Goal: Communication & Community: Answer question/provide support

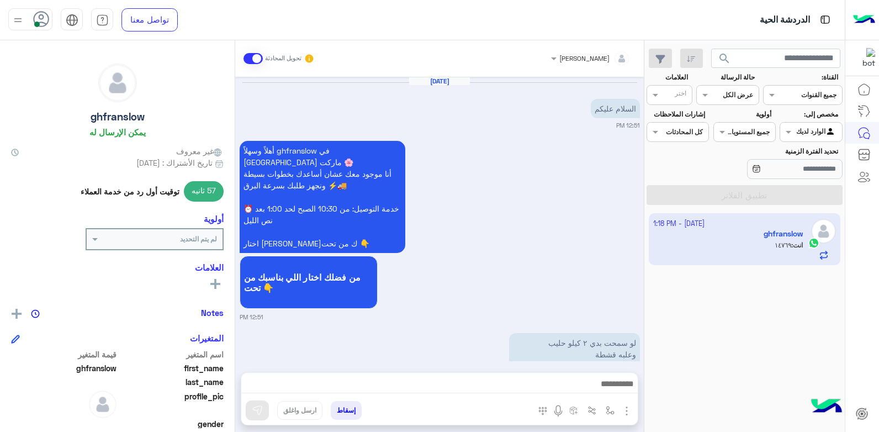
scroll to position [1542, 0]
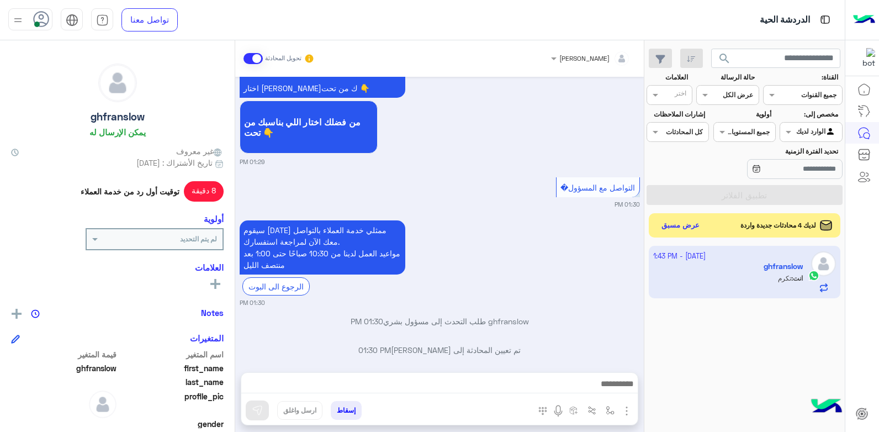
scroll to position [1803, 0]
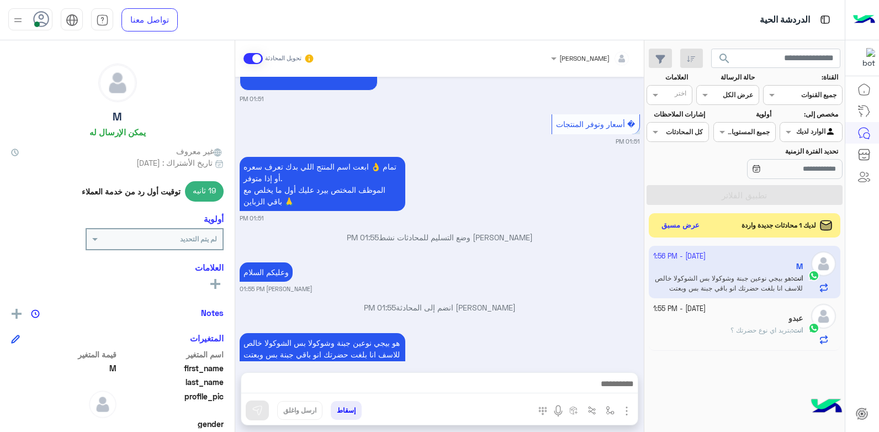
scroll to position [961, 0]
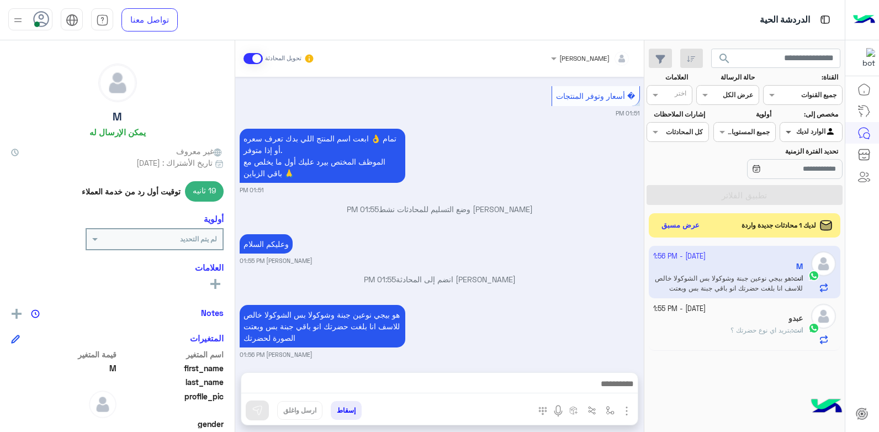
click at [790, 131] on span at bounding box center [787, 132] width 14 height 12
click at [812, 174] on b "غير معينة" at bounding box center [811, 173] width 30 height 9
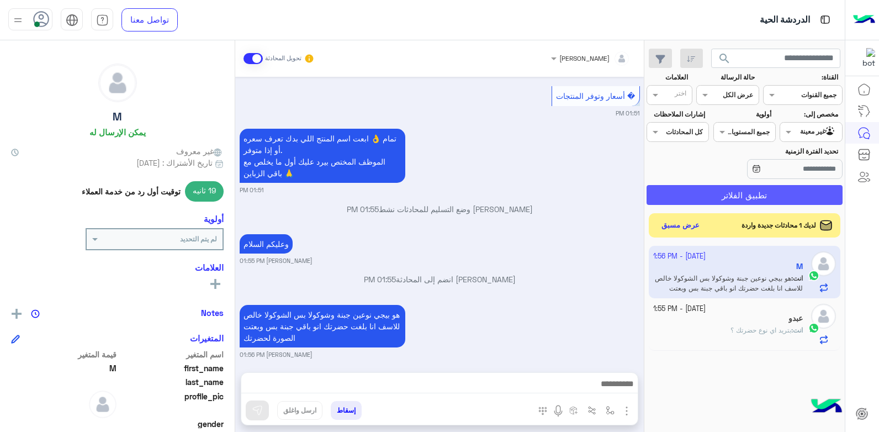
click at [707, 195] on button "تطبيق الفلاتر" at bounding box center [744, 195] width 196 height 20
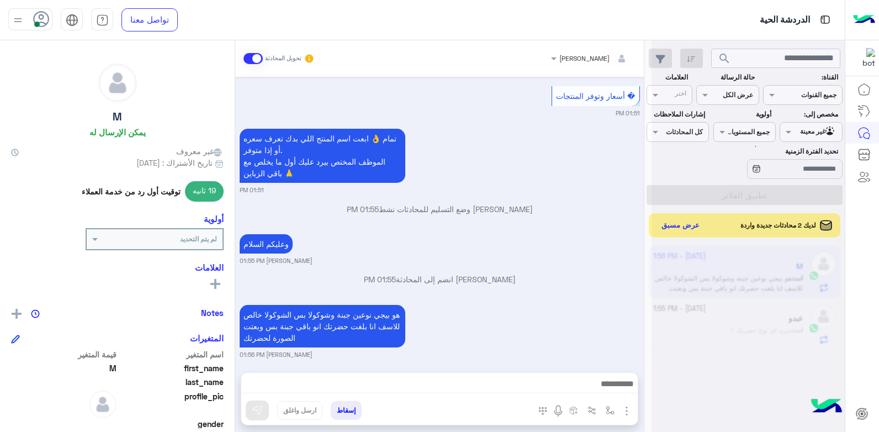
scroll to position [0, 0]
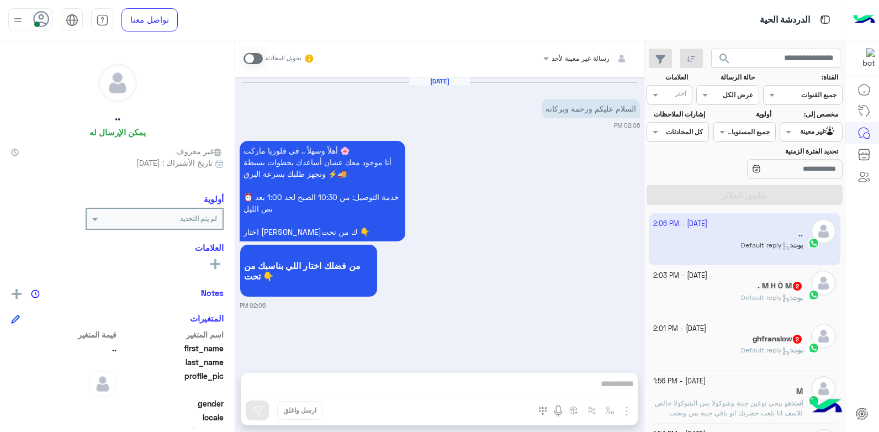
click at [248, 58] on span at bounding box center [252, 58] width 19 height 11
click at [710, 293] on div "[PERSON_NAME] : Default reply" at bounding box center [728, 302] width 150 height 19
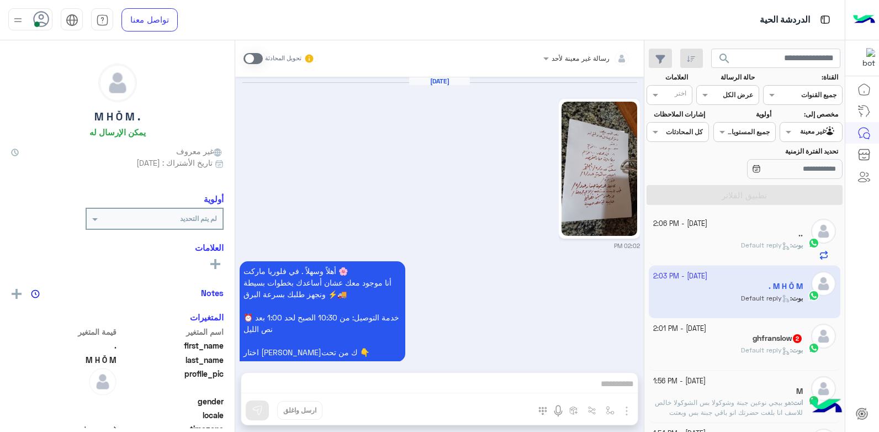
scroll to position [300, 0]
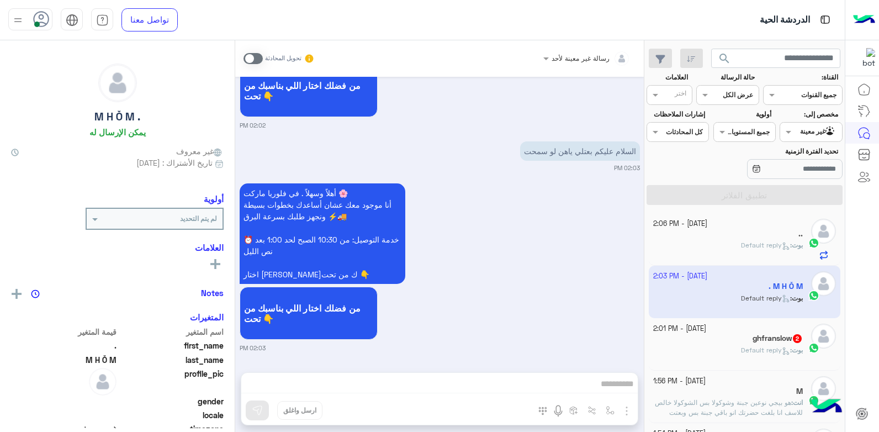
click at [249, 59] on span at bounding box center [252, 58] width 19 height 11
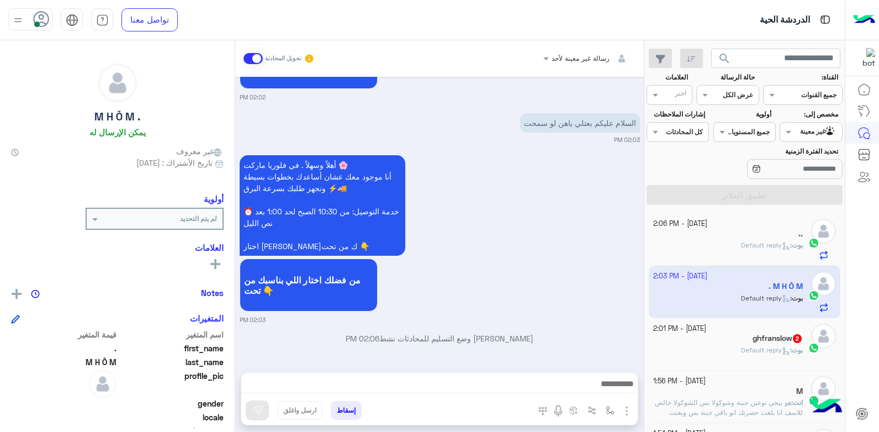
click at [706, 343] on div "ghfranslow 2" at bounding box center [728, 339] width 150 height 12
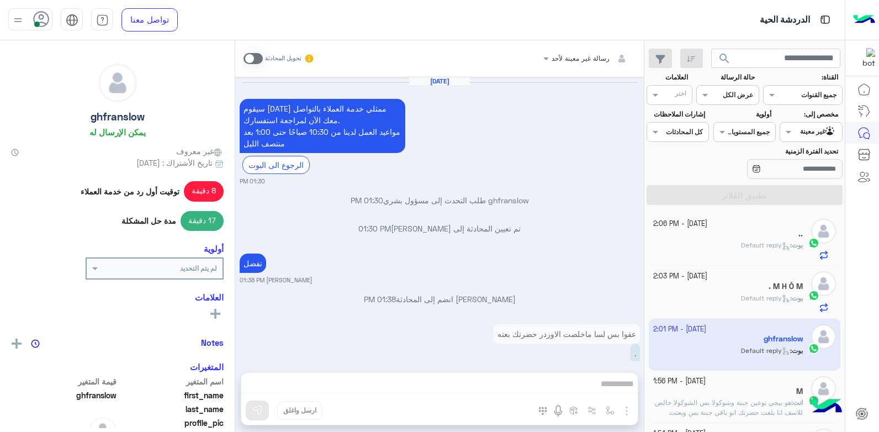
scroll to position [1290, 0]
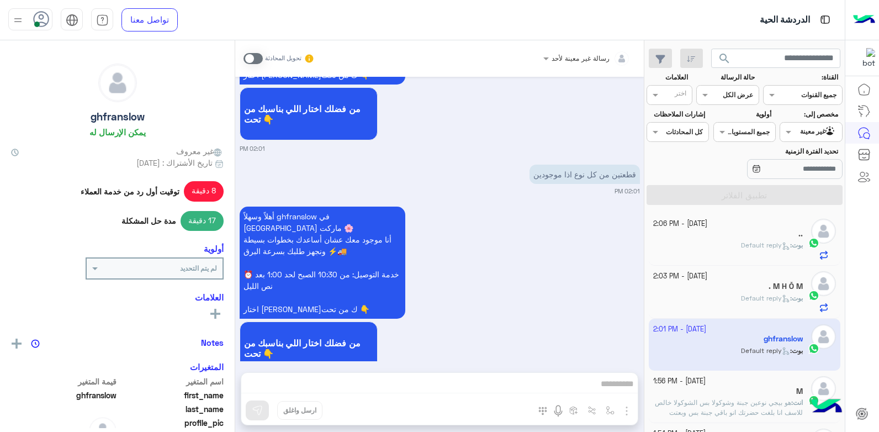
click at [253, 57] on span at bounding box center [252, 58] width 19 height 11
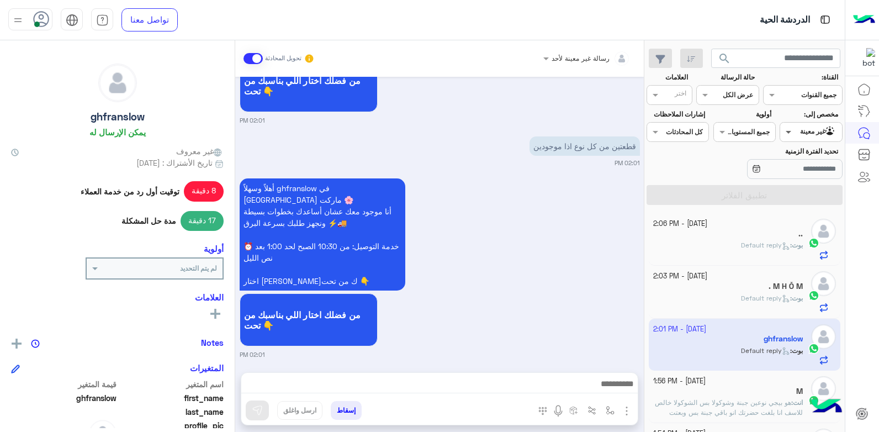
drag, startPoint x: 781, startPoint y: 135, endPoint x: 788, endPoint y: 133, distance: 7.4
click at [785, 133] on span at bounding box center [787, 132] width 14 height 12
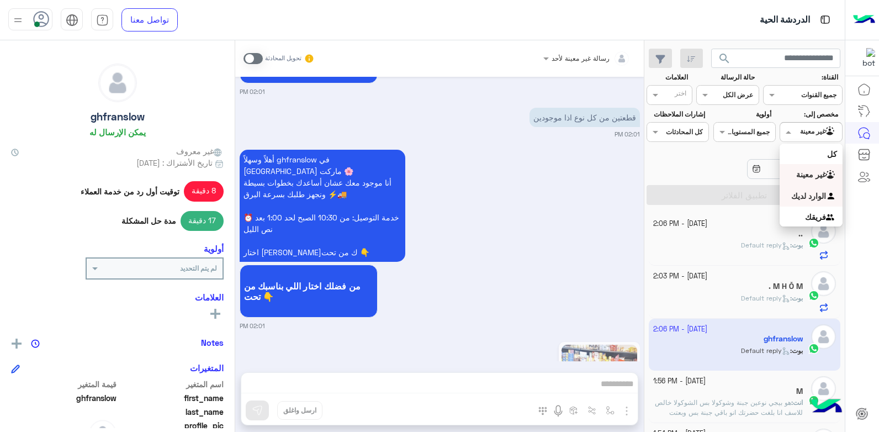
scroll to position [1731, 0]
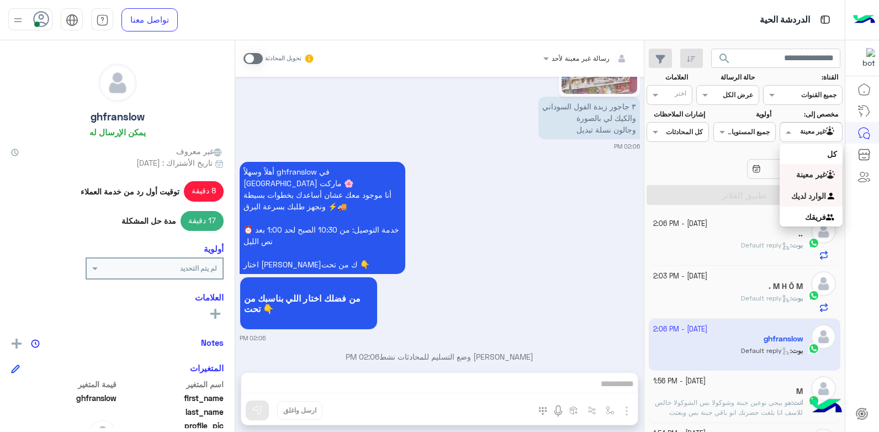
click at [808, 194] on b "الوارد لديك" at bounding box center [808, 195] width 35 height 9
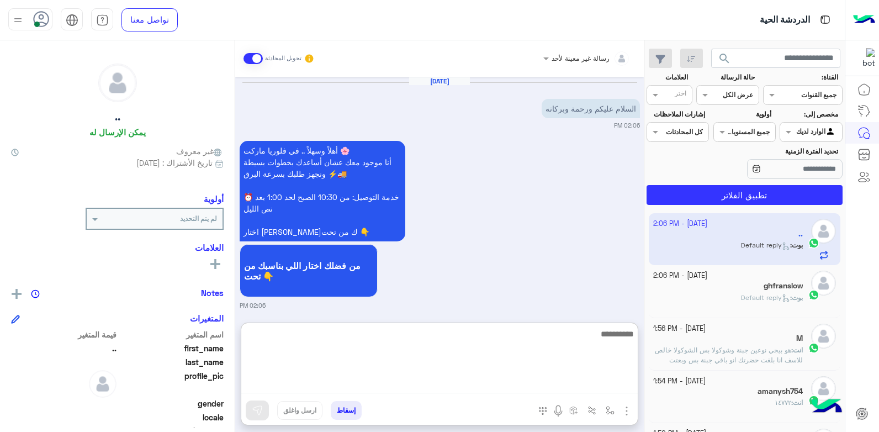
click at [549, 386] on textarea at bounding box center [439, 360] width 396 height 66
type textarea "**********"
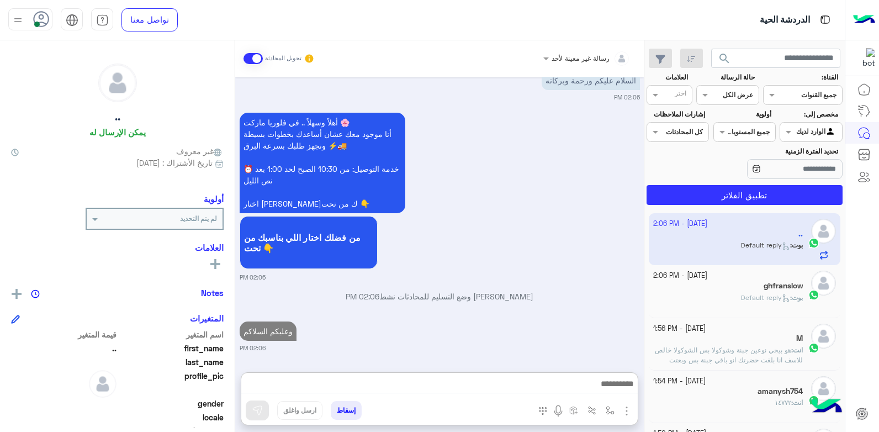
click at [726, 295] on div "[PERSON_NAME] : Default reply" at bounding box center [728, 302] width 150 height 19
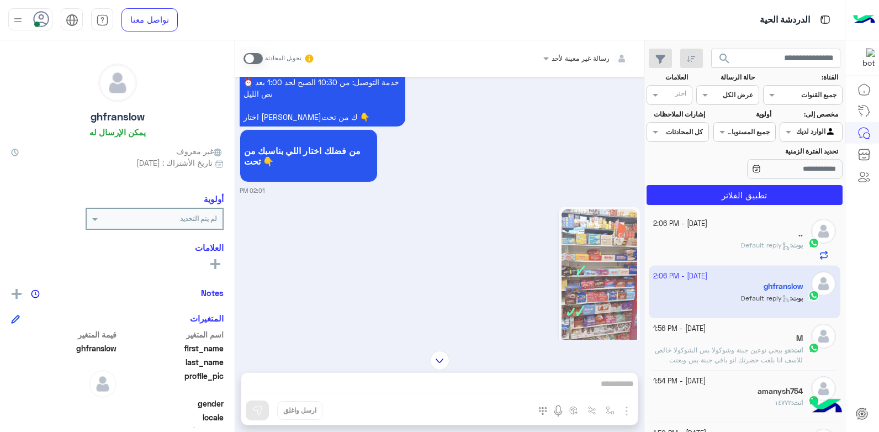
scroll to position [1314, 0]
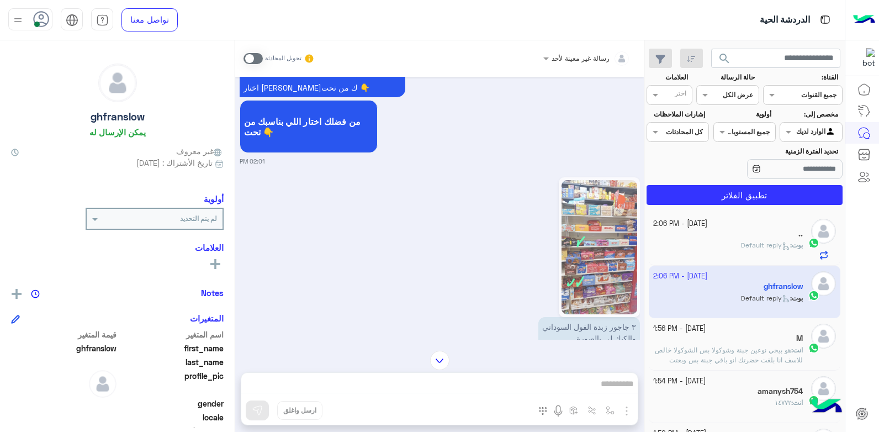
click at [542, 379] on div "رسالة غير معينة لأحد تحويل المحادثة [DATE] [PERSON_NAME] انضم إلى المحادثة 01:3…" at bounding box center [439, 238] width 408 height 396
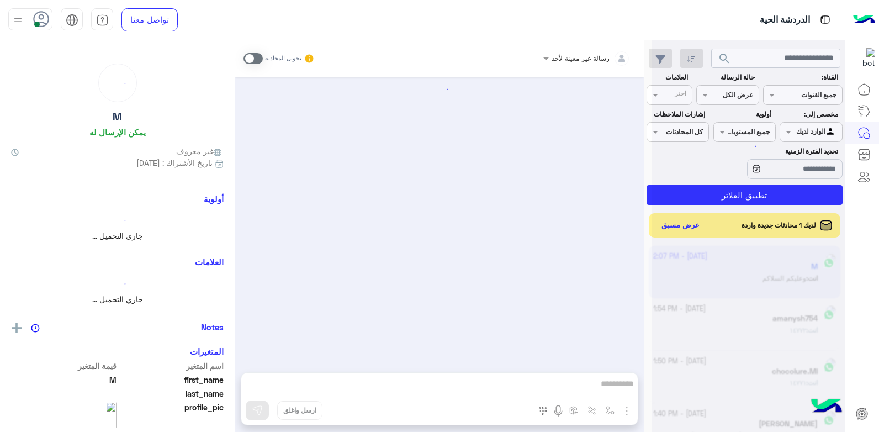
click at [254, 57] on span at bounding box center [252, 58] width 19 height 11
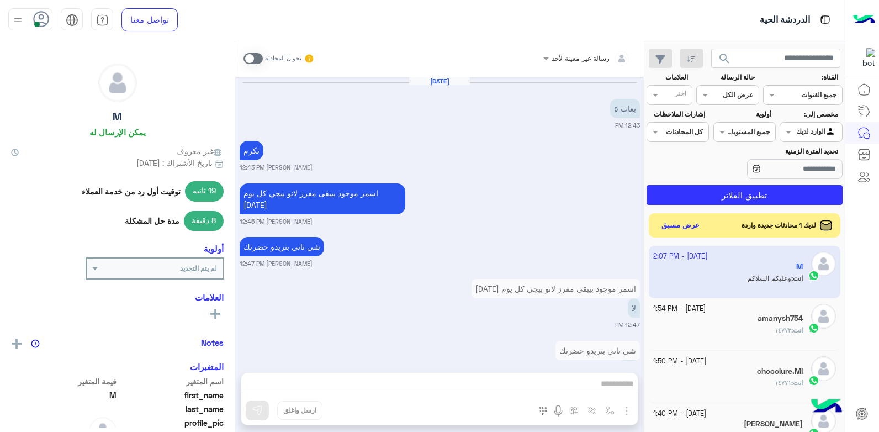
scroll to position [948, 0]
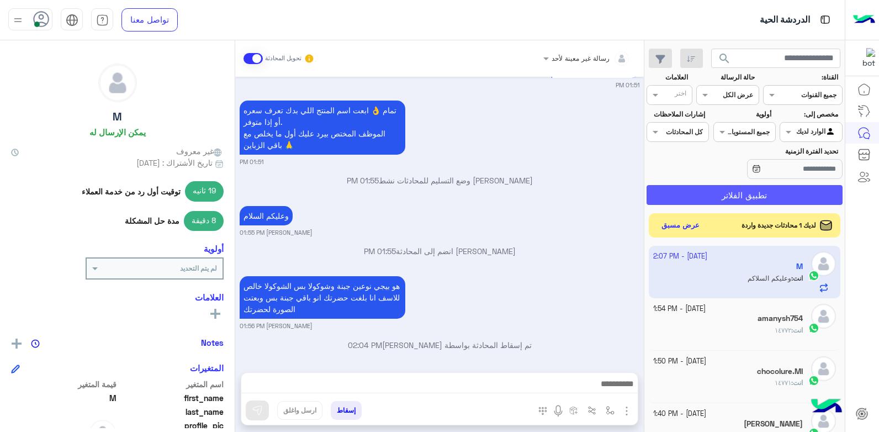
click at [755, 194] on button "تطبيق الفلاتر" at bounding box center [744, 195] width 196 height 20
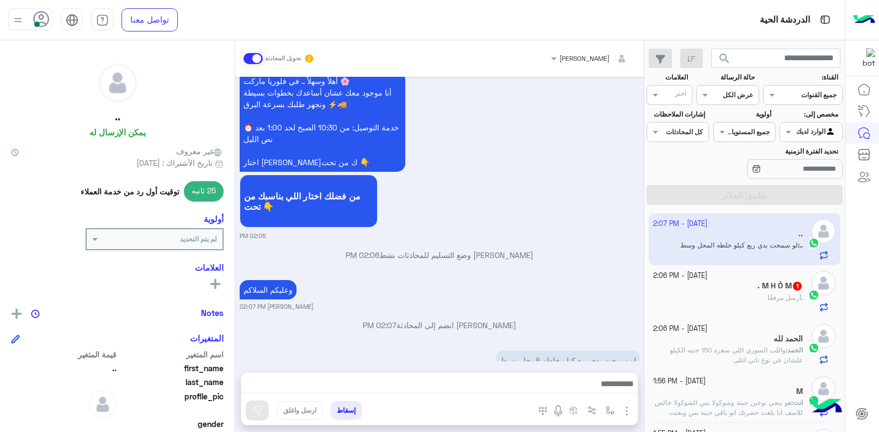
scroll to position [98, 0]
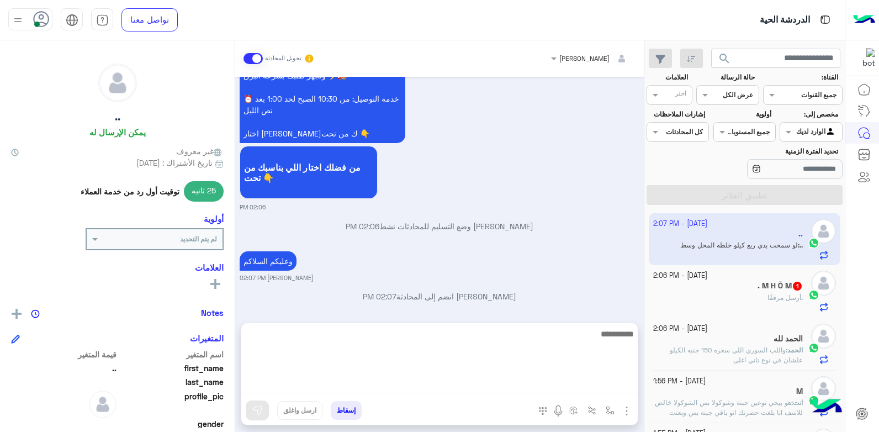
click at [554, 386] on textarea at bounding box center [439, 360] width 396 height 66
type textarea "**********"
